Goal: Task Accomplishment & Management: Manage account settings

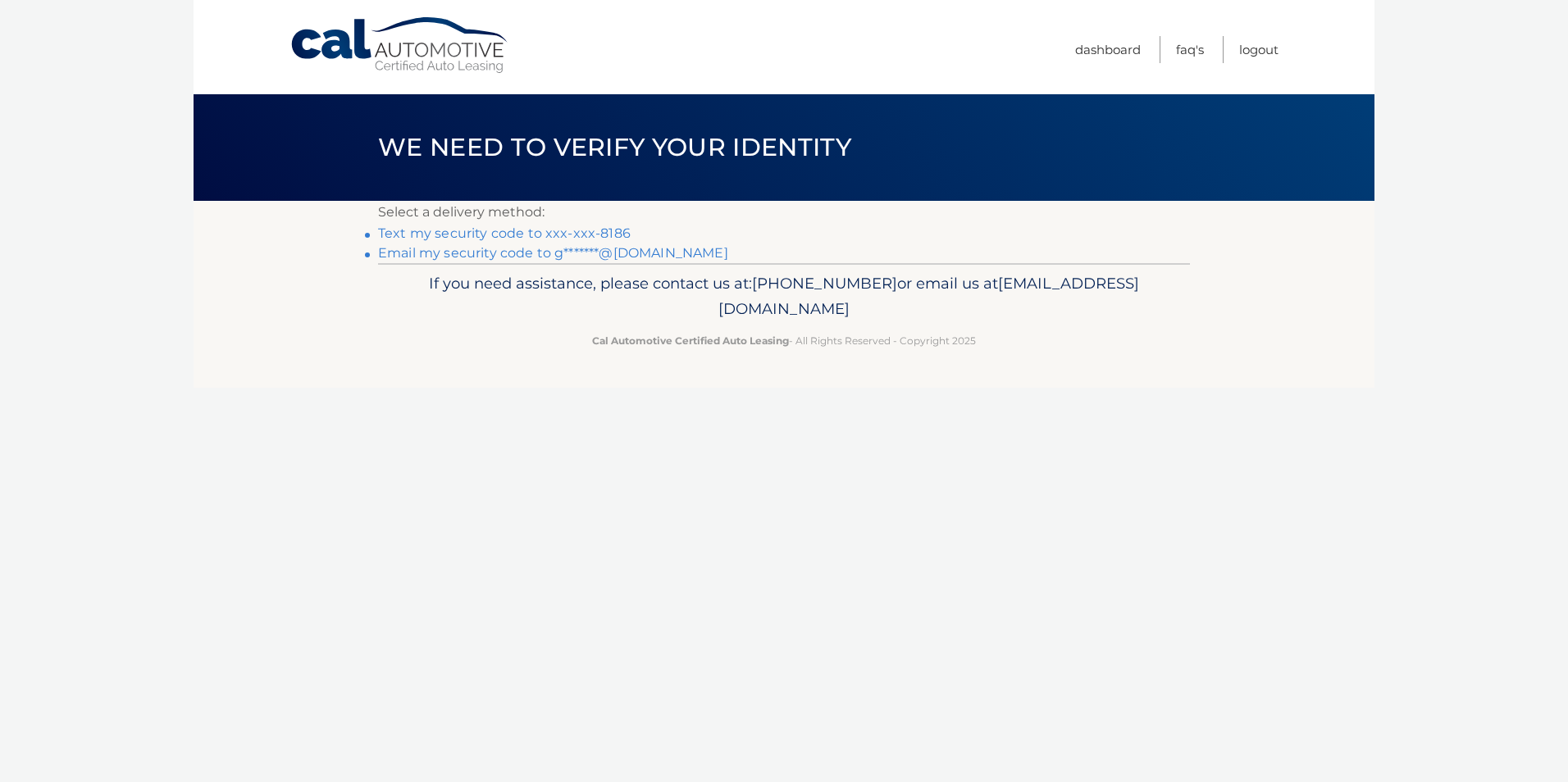
click at [576, 229] on link "Text my security code to xxx-xxx-8186" at bounding box center [504, 233] width 253 height 16
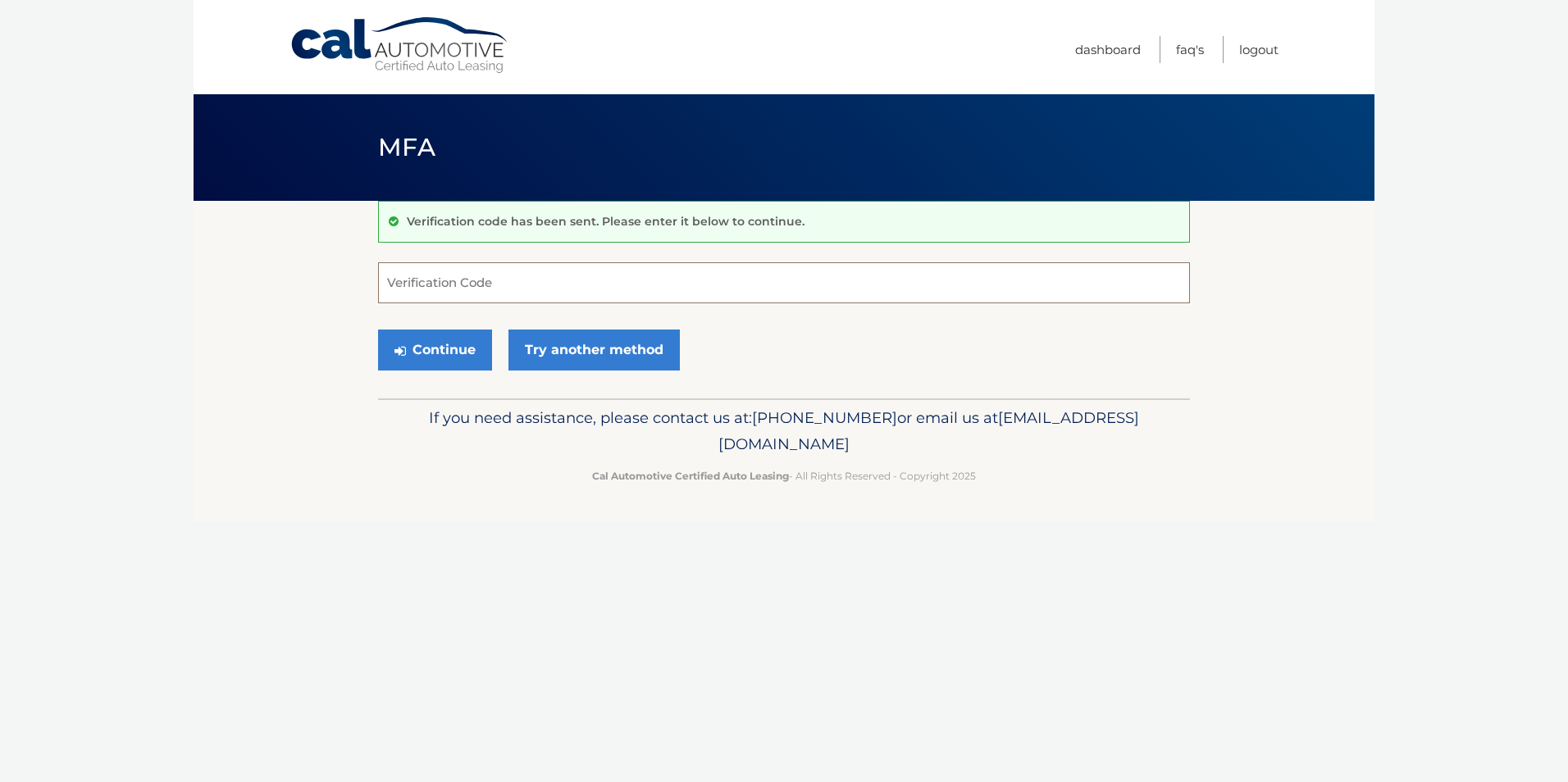
click at [565, 290] on input "Verification Code" at bounding box center [784, 282] width 812 height 41
type input "898090"
click at [420, 339] on button "Continue" at bounding box center [434, 350] width 114 height 41
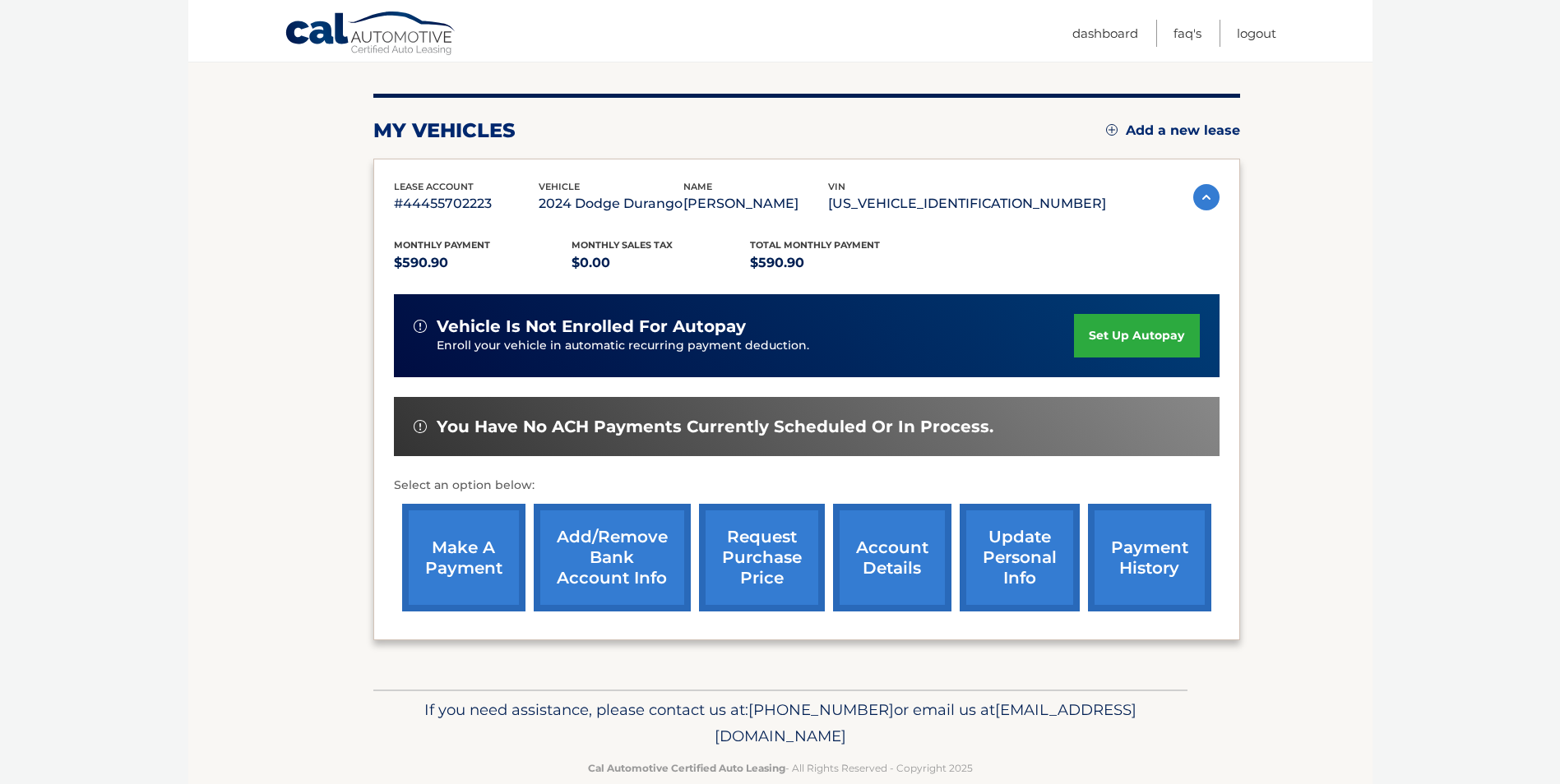
scroll to position [212, 0]
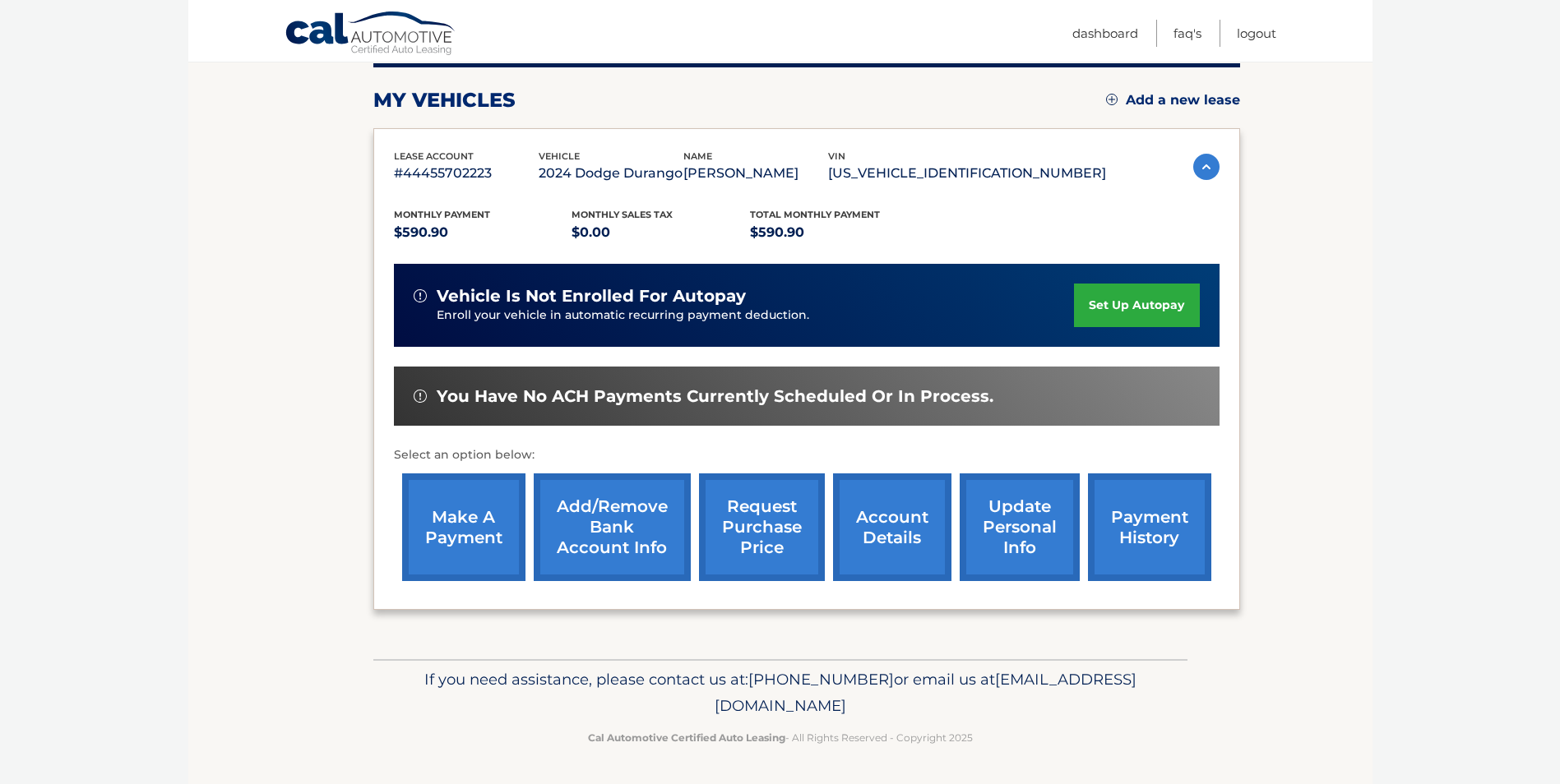
click at [465, 522] on link "make a payment" at bounding box center [464, 528] width 123 height 108
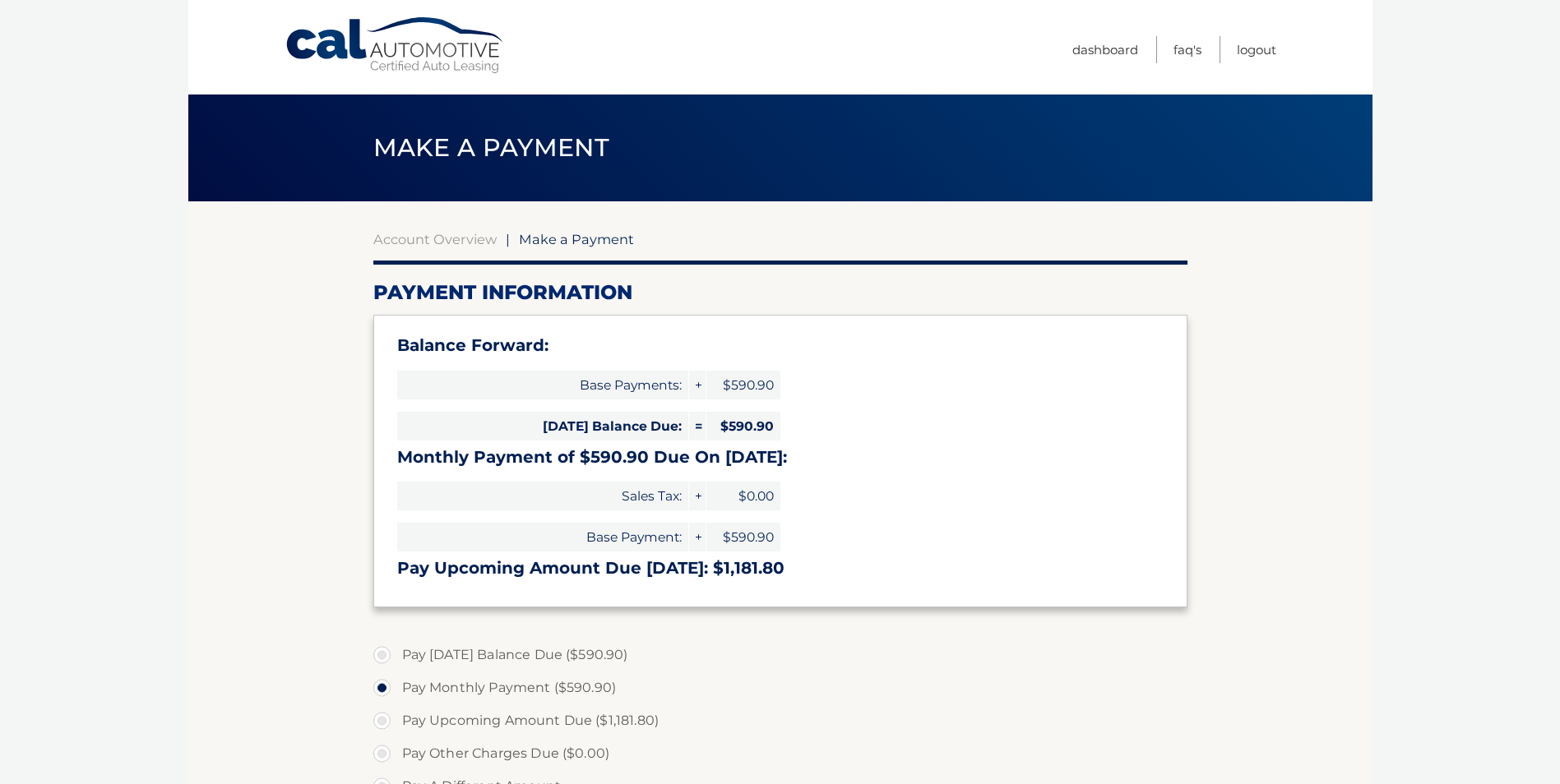
select select "YjVjNmE1ZDUtNDIzMy00YTE4LTk4MzMtNGI0NzE5NTBlOTA4"
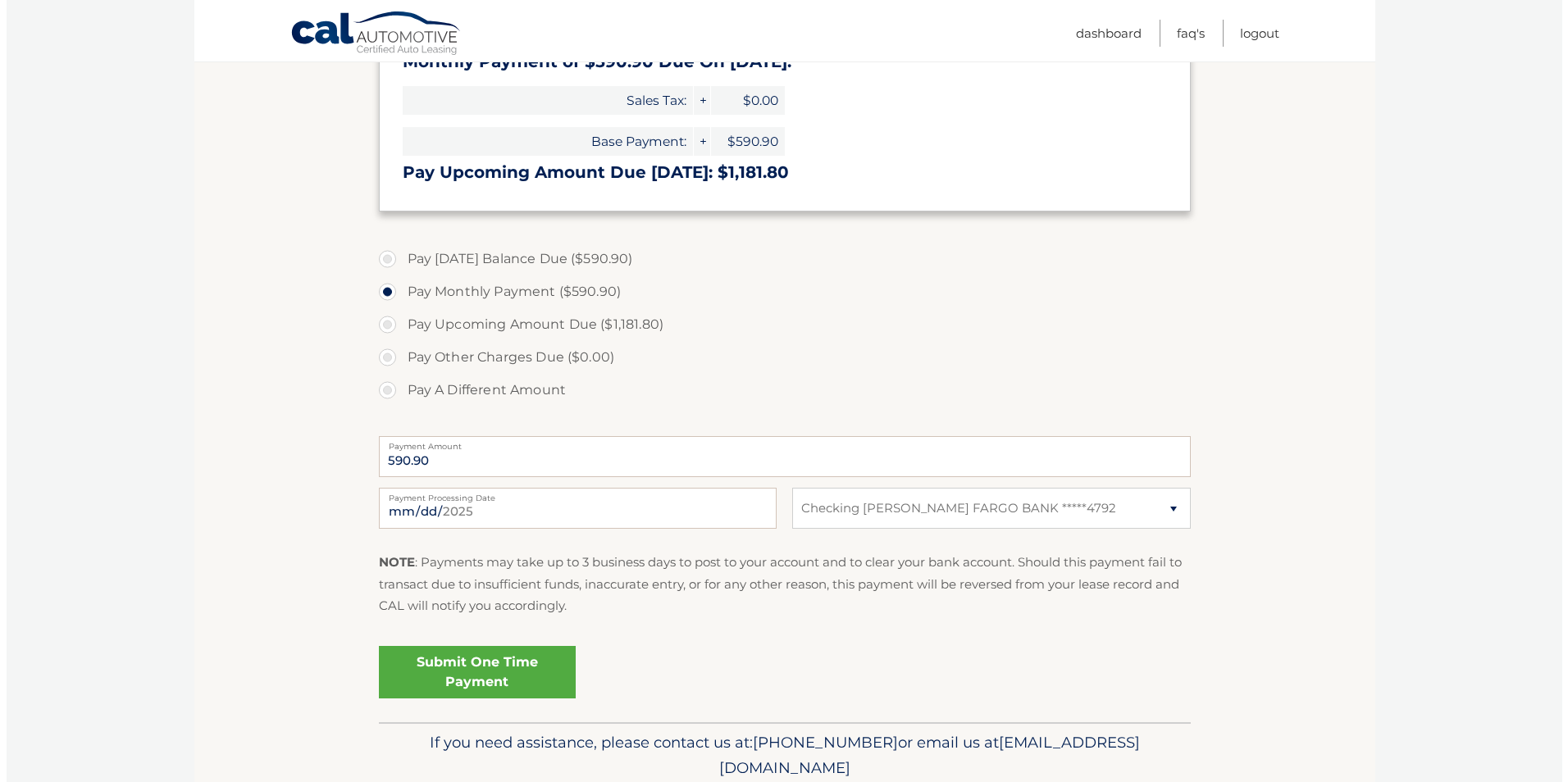
scroll to position [410, 0]
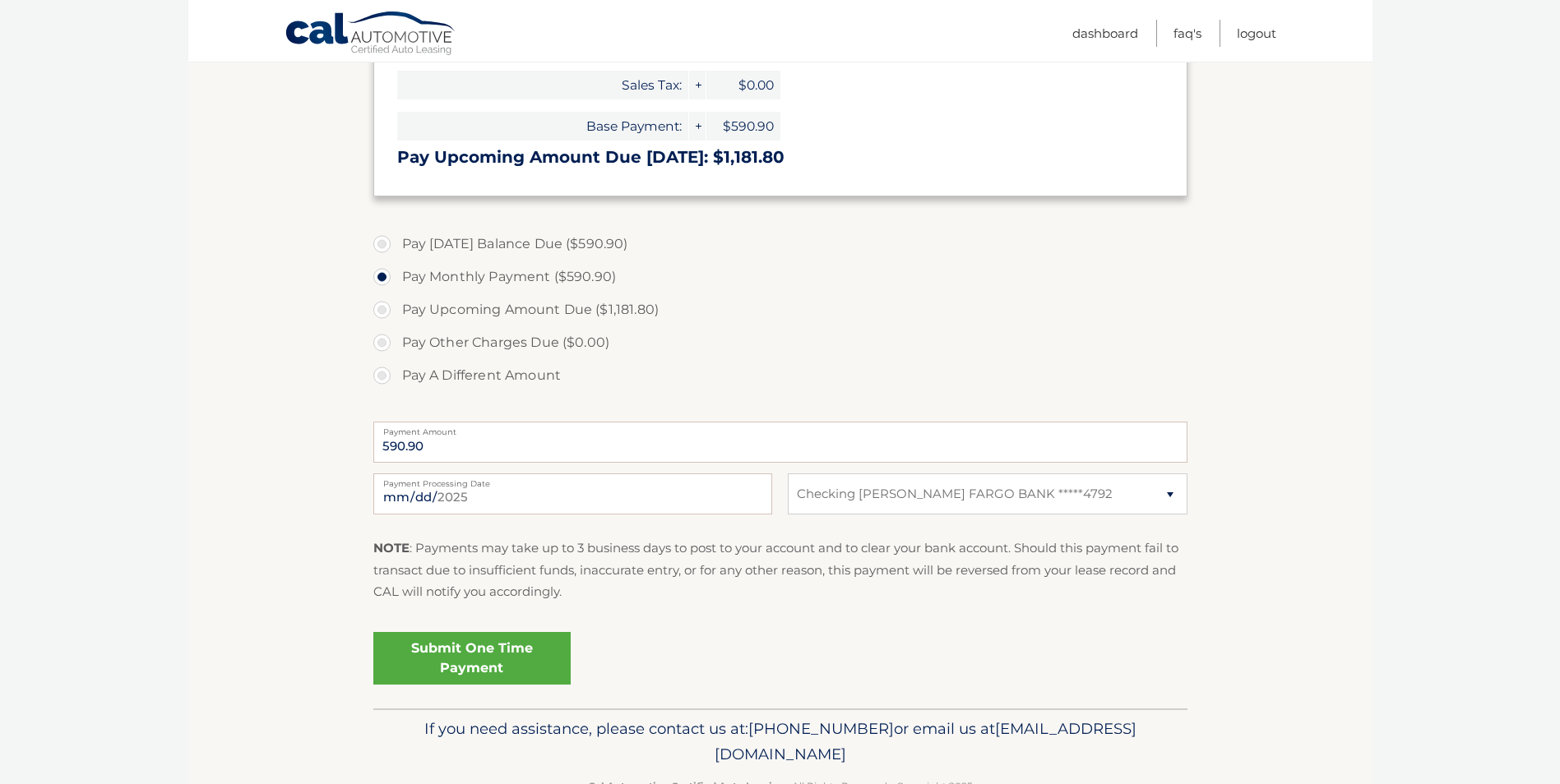
click at [521, 661] on link "Submit One Time Payment" at bounding box center [471, 658] width 197 height 52
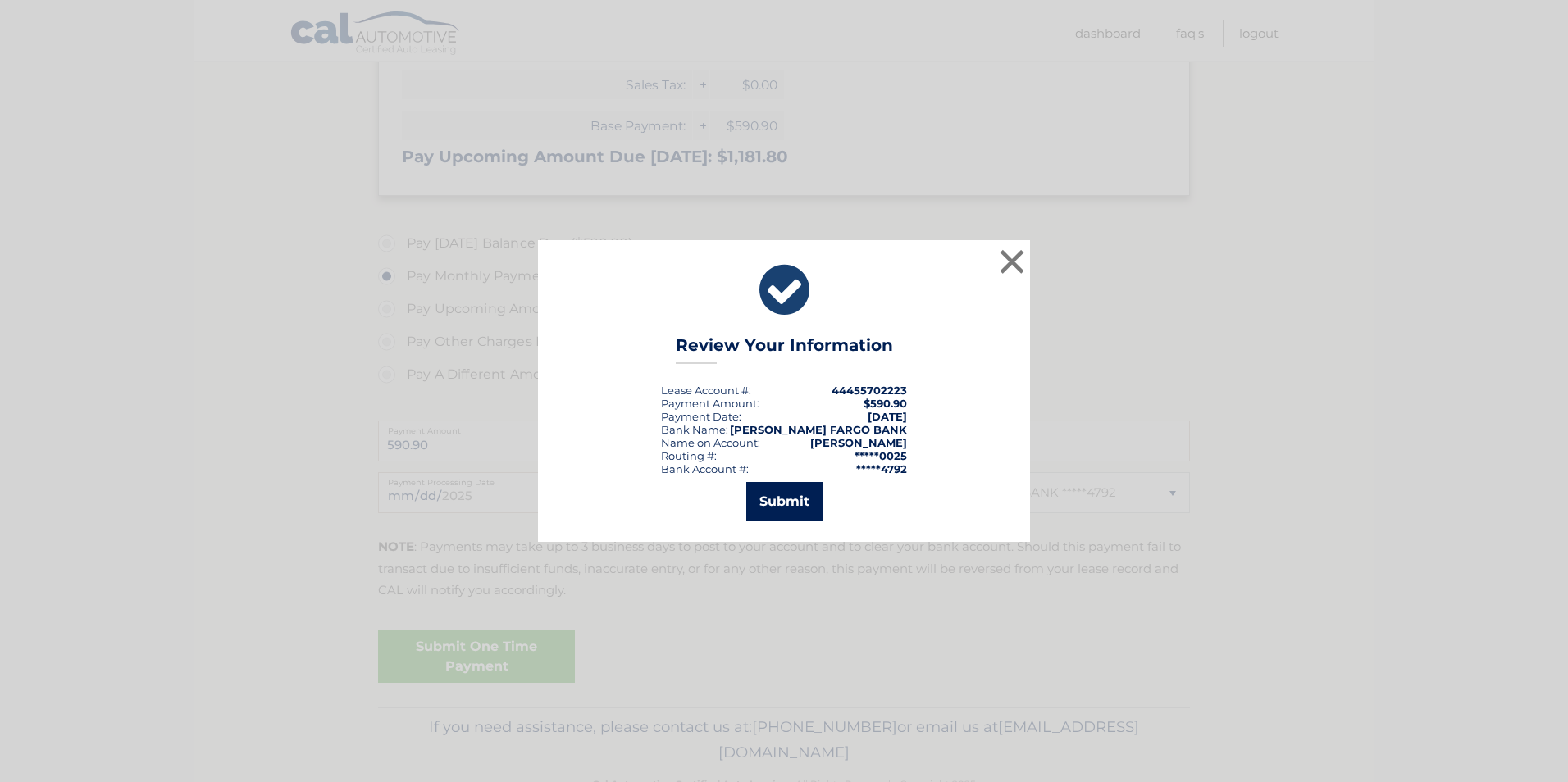
click at [795, 493] on button "Submit" at bounding box center [784, 502] width 76 height 39
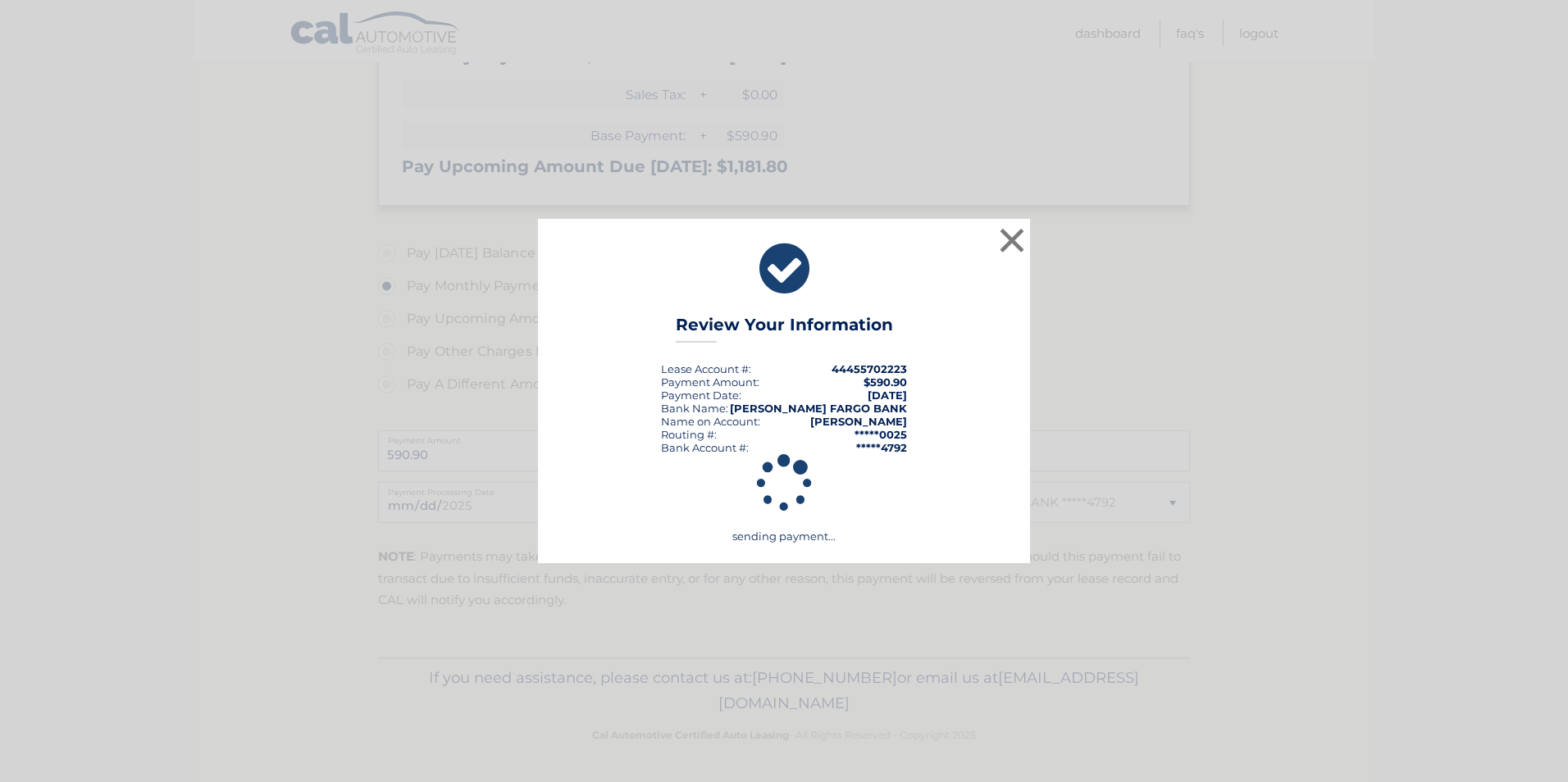
scroll to position [401, 0]
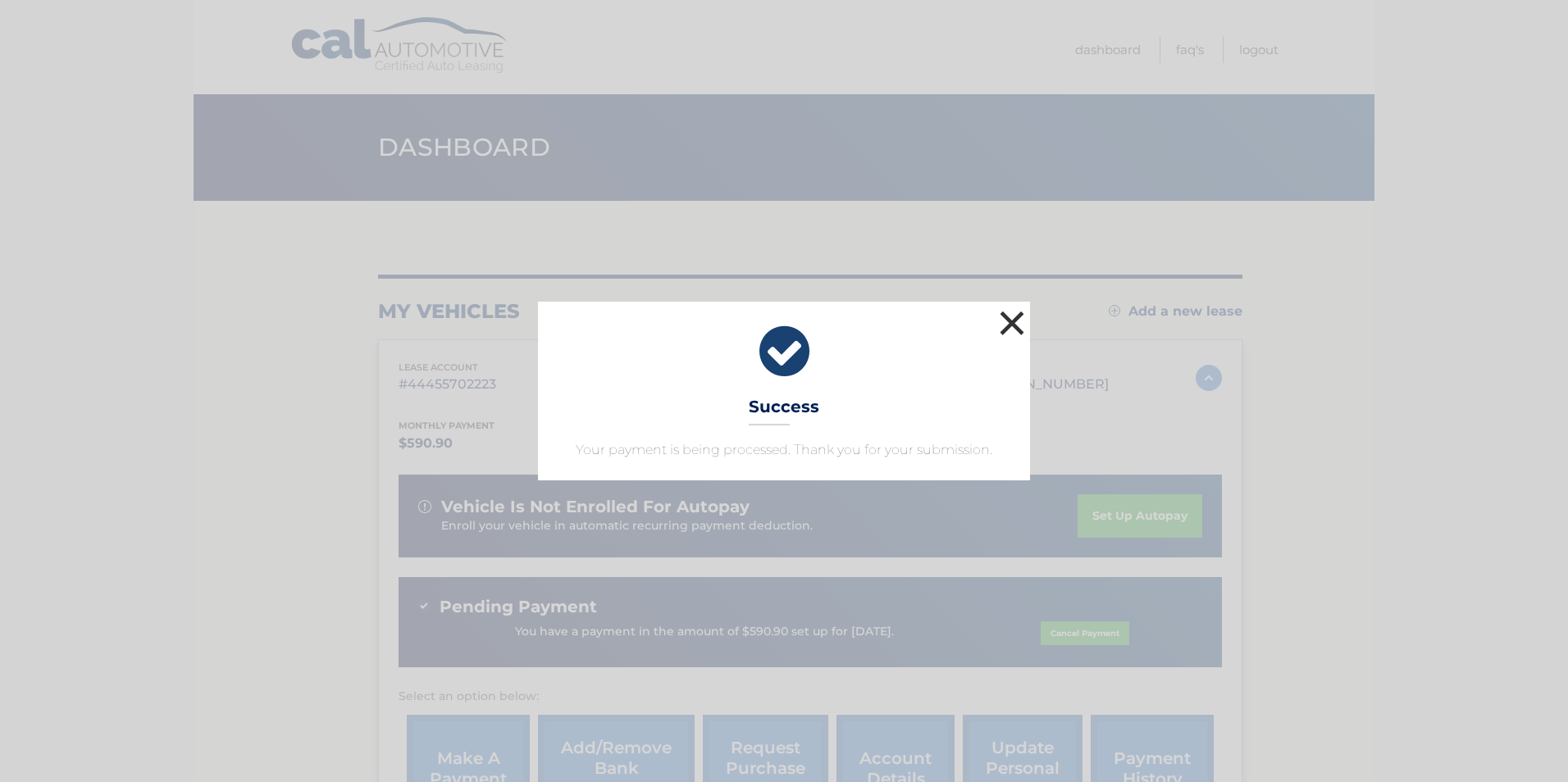
click at [1021, 324] on button "×" at bounding box center [1012, 323] width 33 height 33
